Goal: Transaction & Acquisition: Purchase product/service

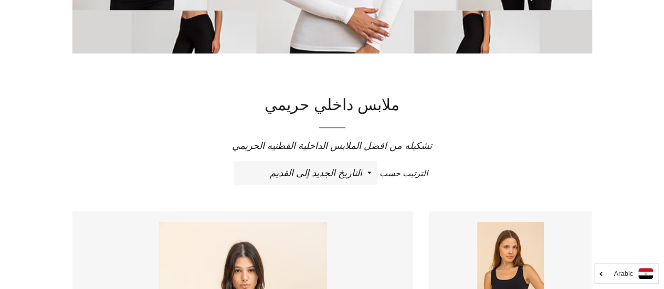
scroll to position [261, 0]
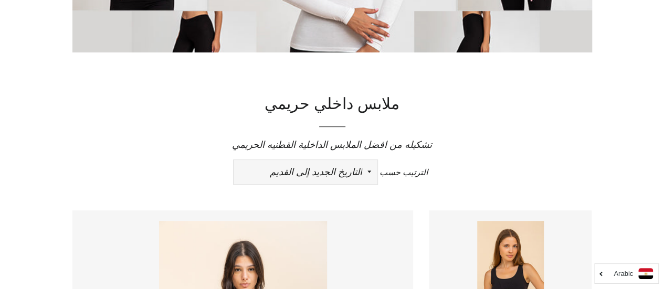
click at [368, 172] on select "ظهرت اكثر المبيعات أبجديا من الألف إلى الياء ابجديا من الياء الى الالف السعر ال…" at bounding box center [306, 172] width 144 height 24
select select "price-descending"
click at [234, 160] on select "ظهرت اكثر المبيعات أبجديا من الألف إلى الياء ابجديا من الياء الى الالف السعر ال…" at bounding box center [306, 172] width 144 height 24
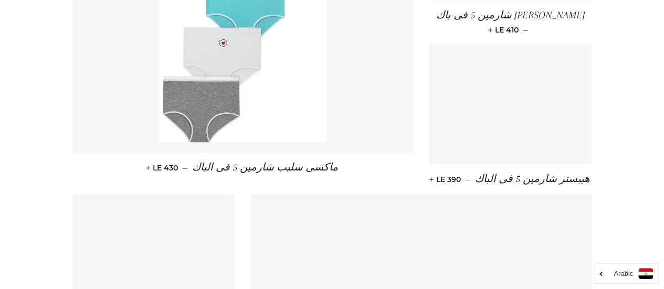
scroll to position [593, 0]
